Goal: Transaction & Acquisition: Book appointment/travel/reservation

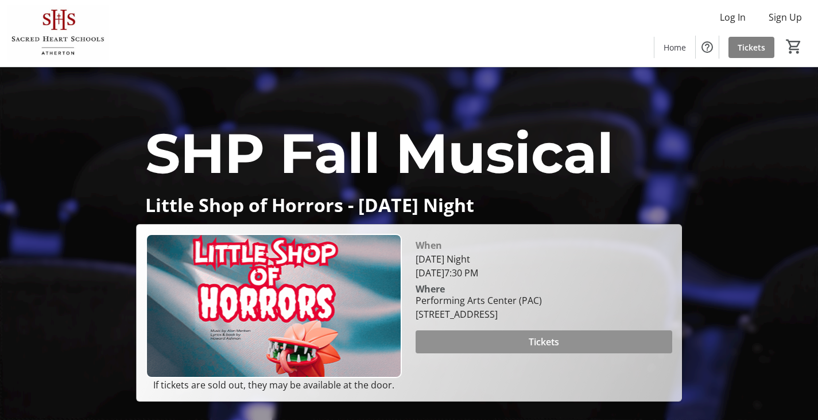
click at [449, 355] on span at bounding box center [544, 342] width 256 height 28
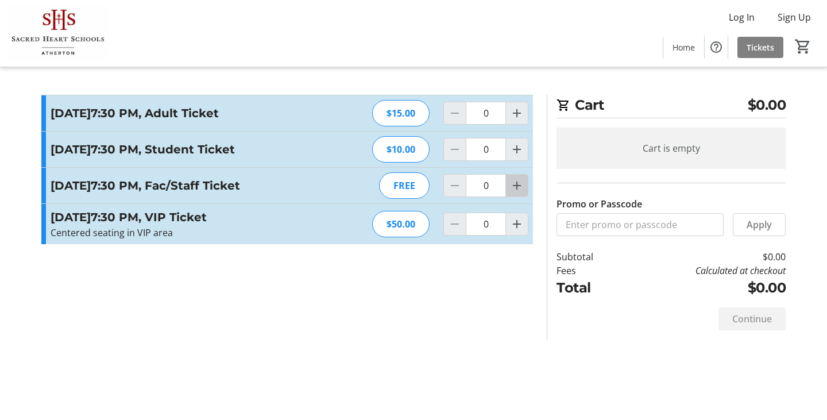
click at [519, 192] on mat-icon "Increment by one" at bounding box center [517, 186] width 14 height 14
type input "3"
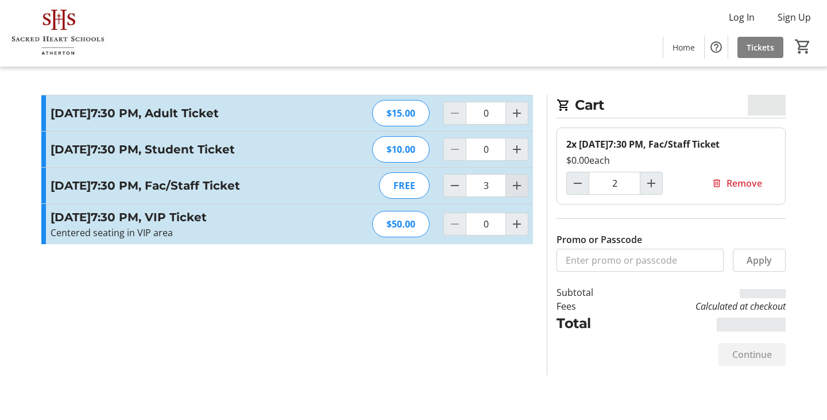
type input "3"
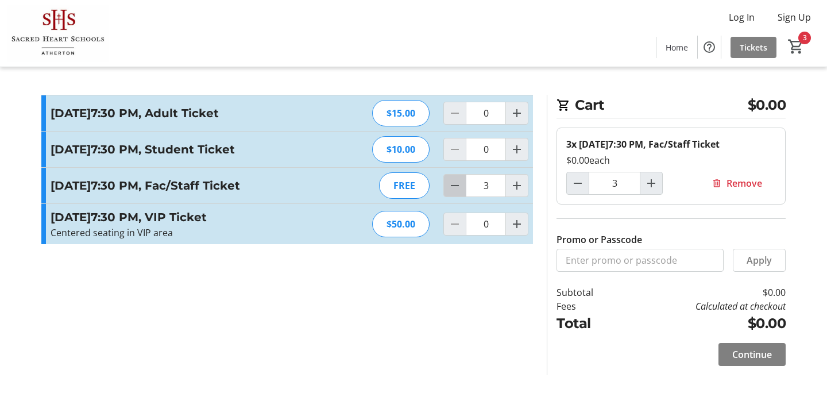
click at [464, 196] on span "Decrement by one" at bounding box center [455, 186] width 22 height 22
type input "1"
type input "2"
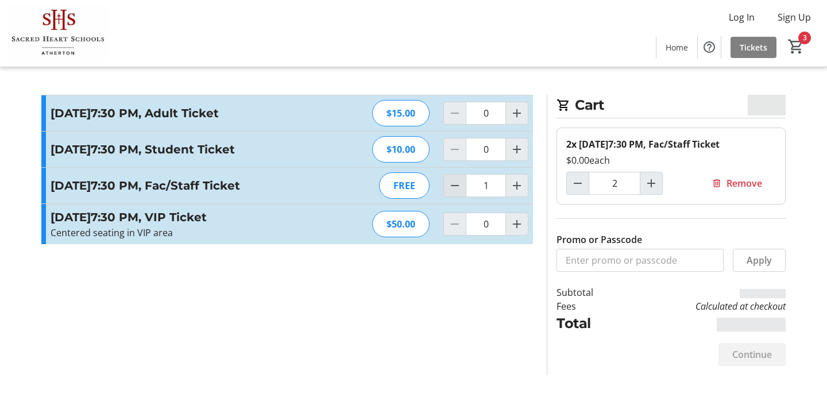
click at [464, 196] on span "Decrement by one" at bounding box center [455, 186] width 22 height 22
type input "0"
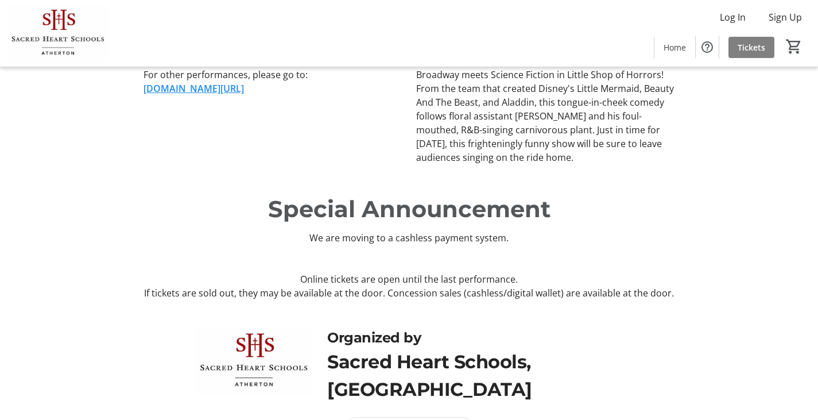
scroll to position [434, 0]
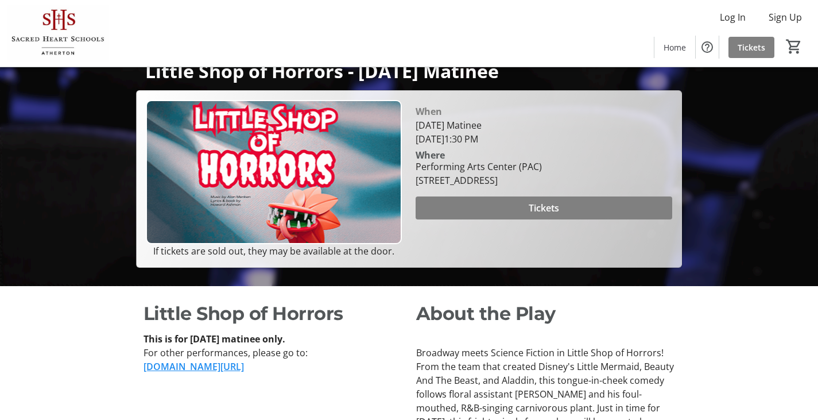
scroll to position [134, 0]
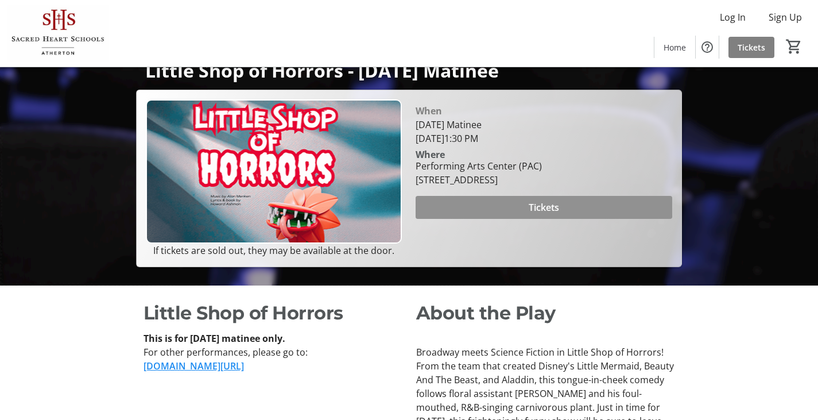
click at [502, 214] on span at bounding box center [544, 207] width 256 height 28
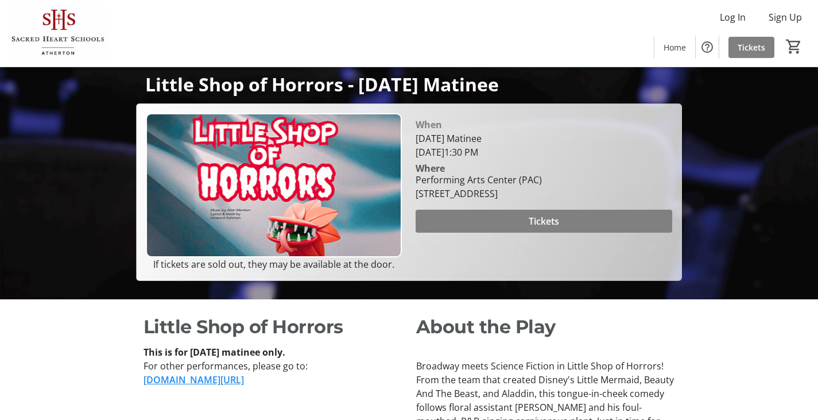
scroll to position [134, 0]
